Goal: Information Seeking & Learning: Find specific page/section

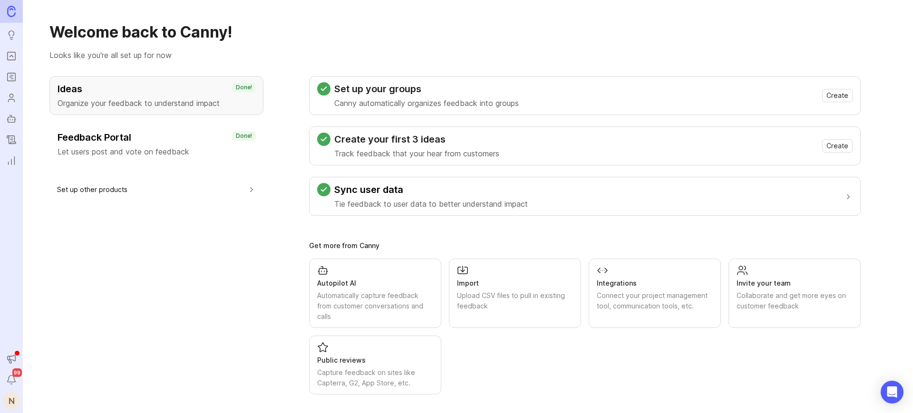
click at [9, 31] on icon "Ideas" at bounding box center [11, 33] width 5 height 5
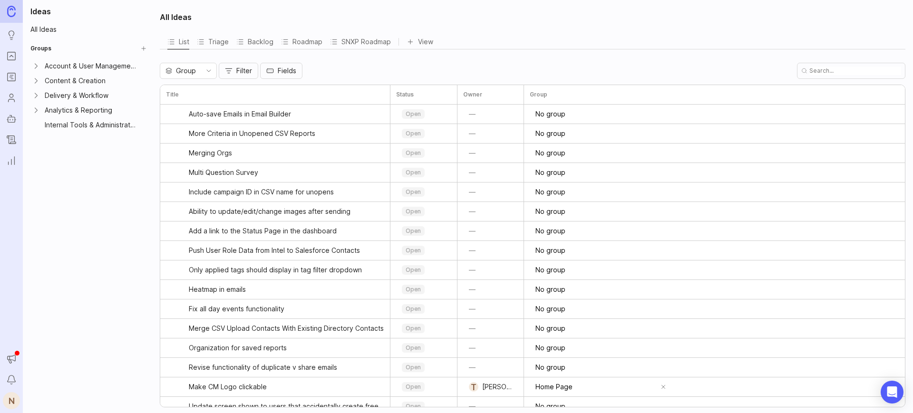
click at [11, 37] on icon "Ideas" at bounding box center [11, 34] width 10 height 11
click at [730, 75] on input "text" at bounding box center [856, 71] width 92 height 9
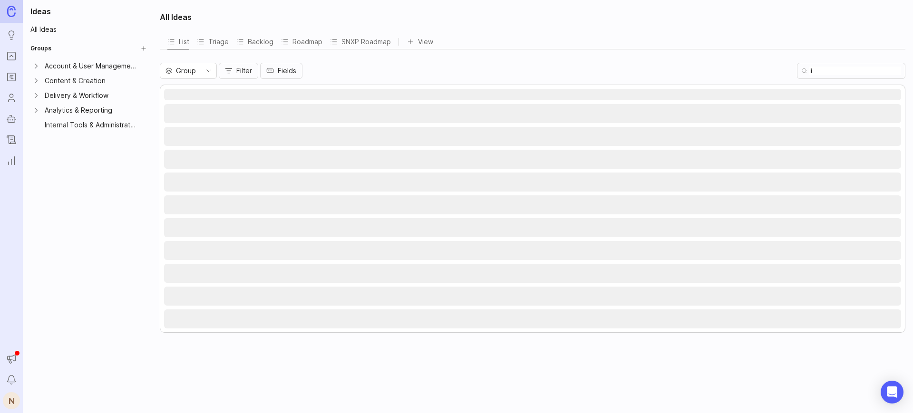
type input "l"
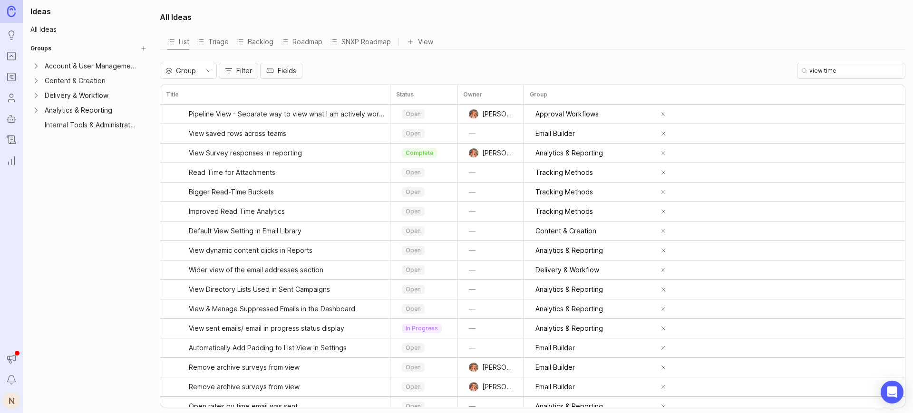
type input "view time"
click at [37, 112] on icon "Expand Analytics & Reporting" at bounding box center [36, 111] width 10 height 10
click at [77, 128] on div "Tracking Methods" at bounding box center [95, 125] width 82 height 10
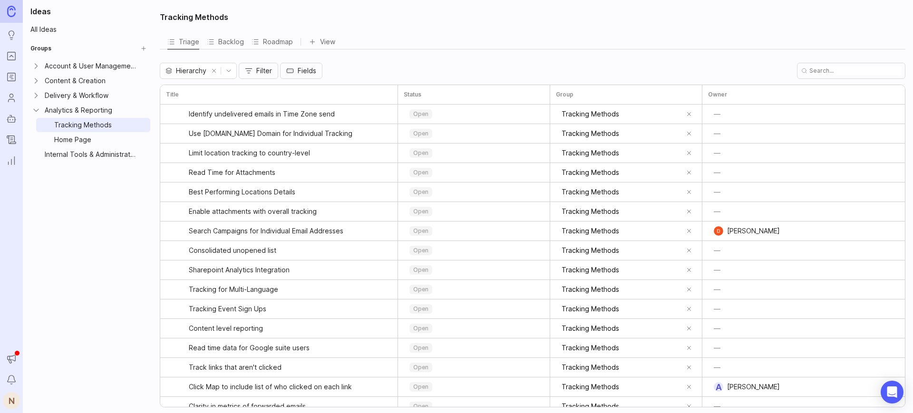
click at [730, 72] on input "text" at bounding box center [856, 71] width 92 height 9
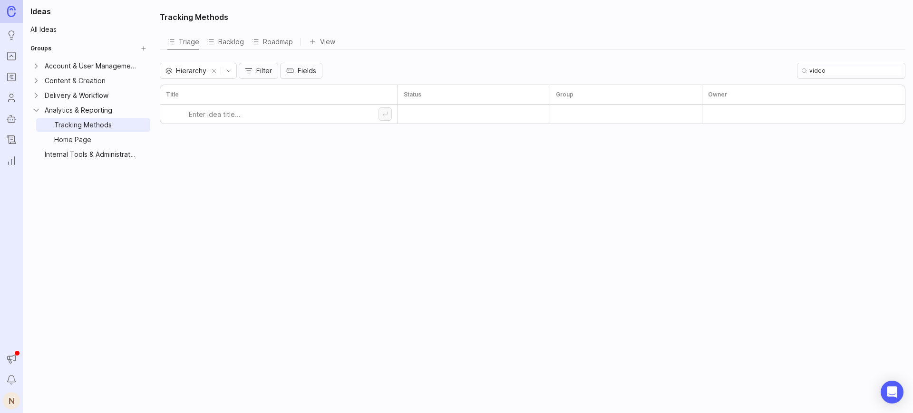
click at [730, 72] on input "video" at bounding box center [856, 71] width 92 height 9
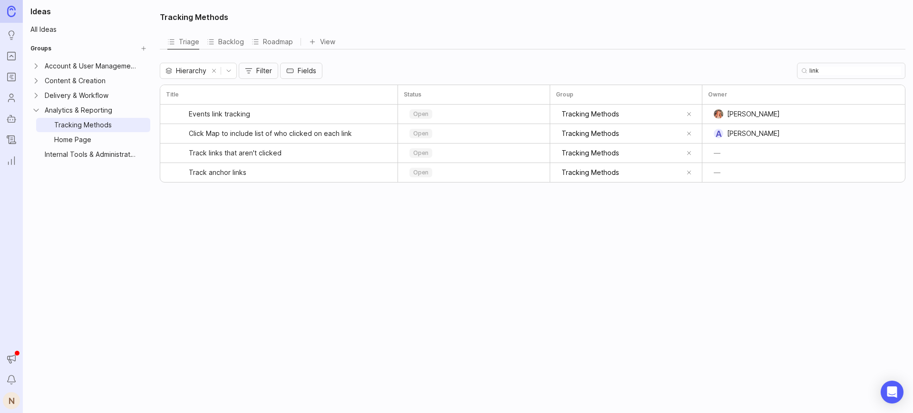
click at [730, 69] on input "link" at bounding box center [856, 71] width 92 height 9
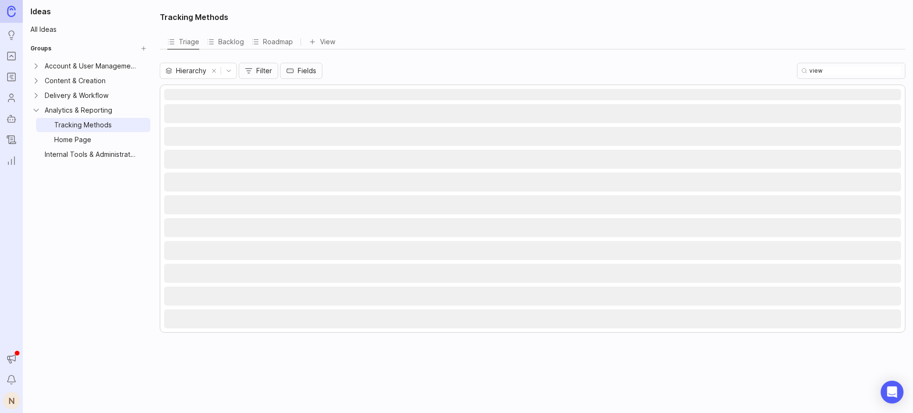
type input "view"
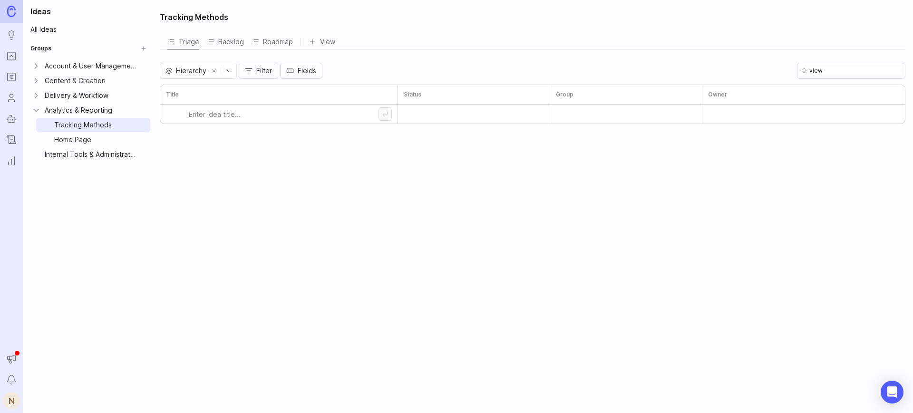
click at [343, 189] on div "Tracking Methods Triage Backlog Roadmap View To pick up a draggable item, press…" at bounding box center [533, 206] width 759 height 413
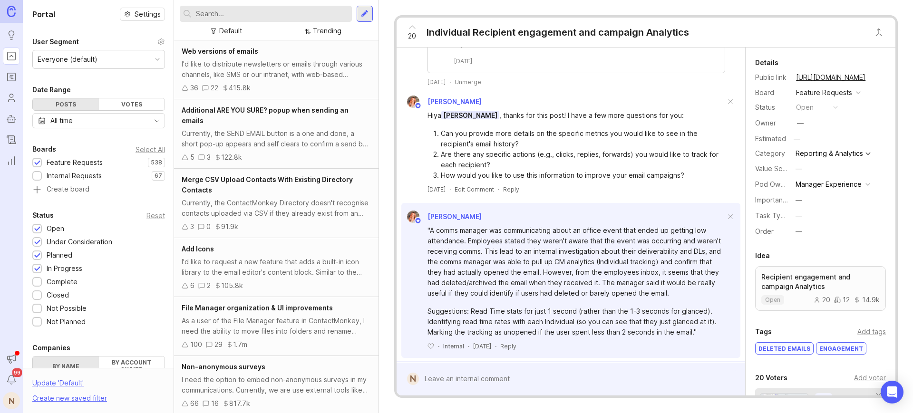
scroll to position [1343, 0]
